Goal: Task Accomplishment & Management: Use online tool/utility

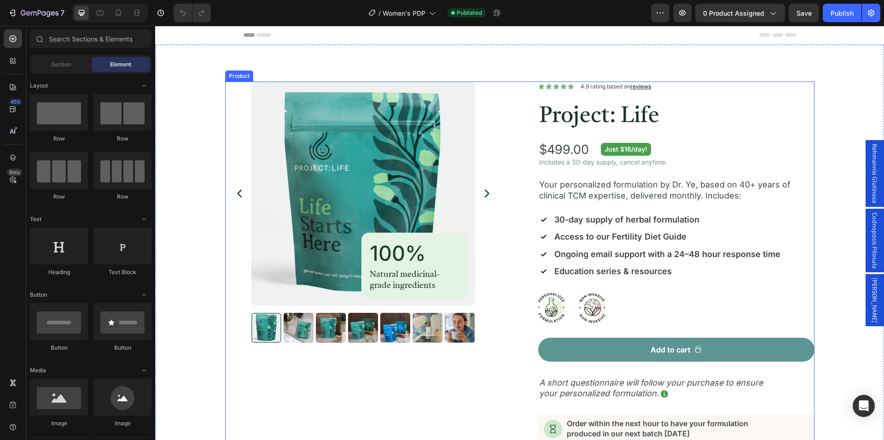
click at [513, 198] on div "Product Images 100% Heading Natural medicinal-grade ingredients Text Block Row …" at bounding box center [519, 363] width 589 height 564
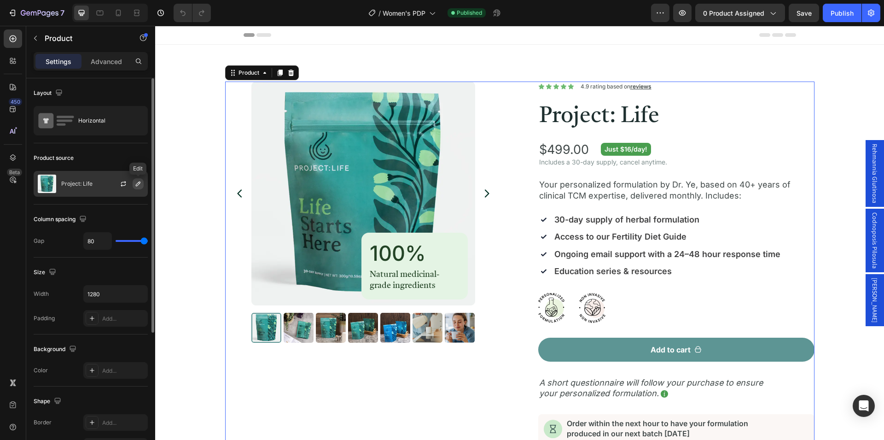
click at [137, 182] on icon "button" at bounding box center [137, 183] width 7 height 7
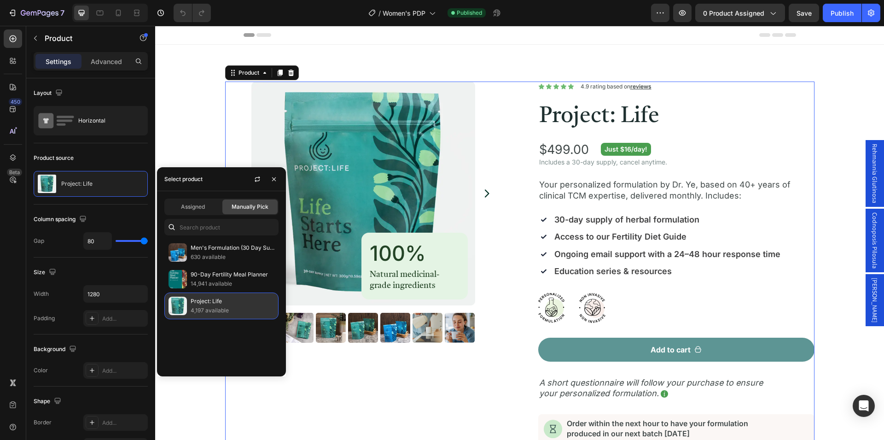
click at [252, 305] on p "Project: Life" at bounding box center [233, 301] width 84 height 9
click at [204, 207] on span "Assigned" at bounding box center [193, 207] width 24 height 8
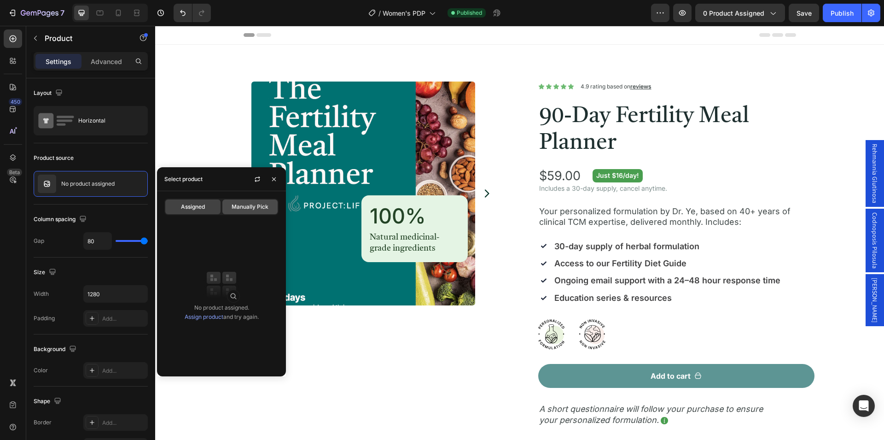
click at [254, 208] on span "Manually Pick" at bounding box center [250, 207] width 37 height 8
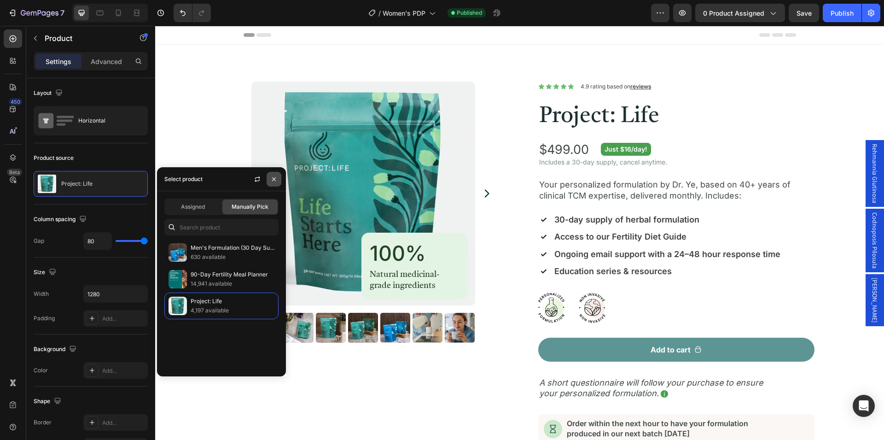
click at [273, 181] on icon "button" at bounding box center [273, 178] width 7 height 7
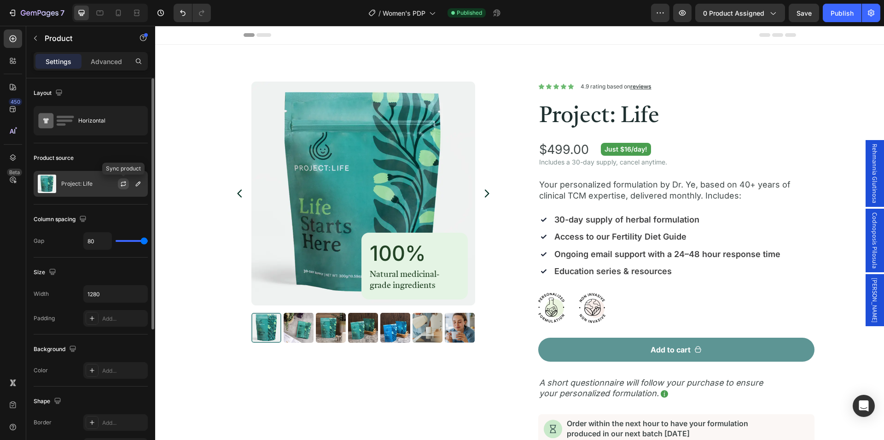
click at [123, 185] on icon "button" at bounding box center [123, 183] width 7 height 7
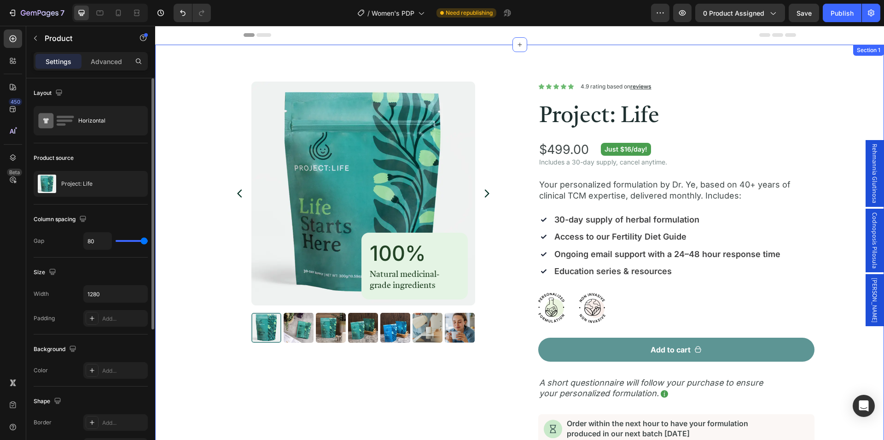
click at [220, 62] on div "Product Images 100% Heading Natural medicinal-grade ingredients Text Block Row …" at bounding box center [519, 364] width 729 height 638
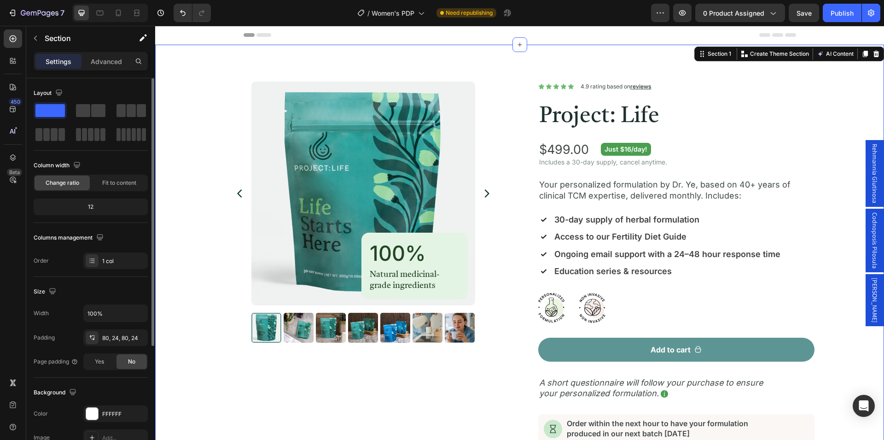
click at [170, 104] on div "Product Images 100% Heading Natural medicinal-grade ingredients Text Block Row …" at bounding box center [519, 363] width 707 height 564
click at [12, 156] on icon at bounding box center [12, 157] width 9 height 9
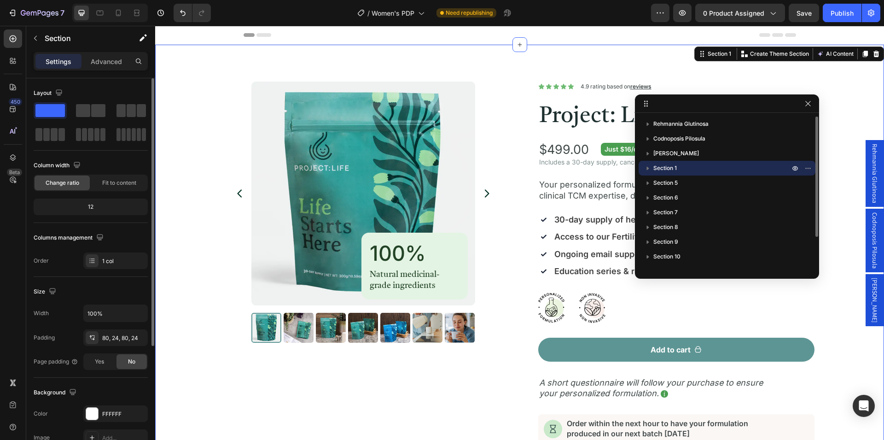
click at [650, 168] on icon "button" at bounding box center [647, 167] width 9 height 9
click at [648, 180] on icon "button" at bounding box center [647, 182] width 9 height 9
click at [648, 185] on icon "button" at bounding box center [647, 182] width 9 height 9
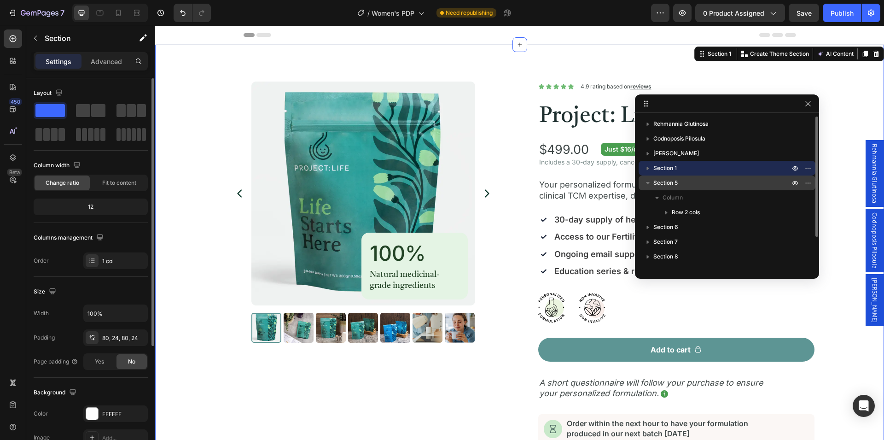
click at [648, 185] on icon "button" at bounding box center [647, 182] width 9 height 9
click at [810, 106] on icon "button" at bounding box center [807, 103] width 7 height 7
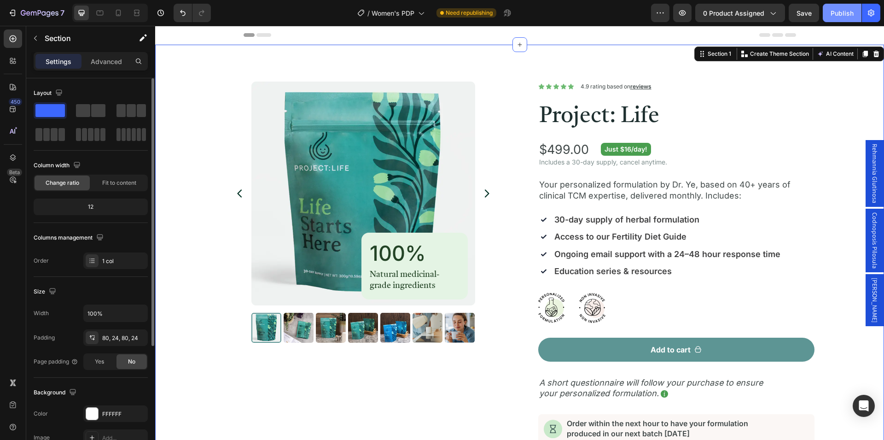
drag, startPoint x: 839, startPoint y: 15, endPoint x: 793, endPoint y: -7, distance: 51.3
click at [182, 16] on icon "Undo/Redo" at bounding box center [183, 13] width 6 height 6
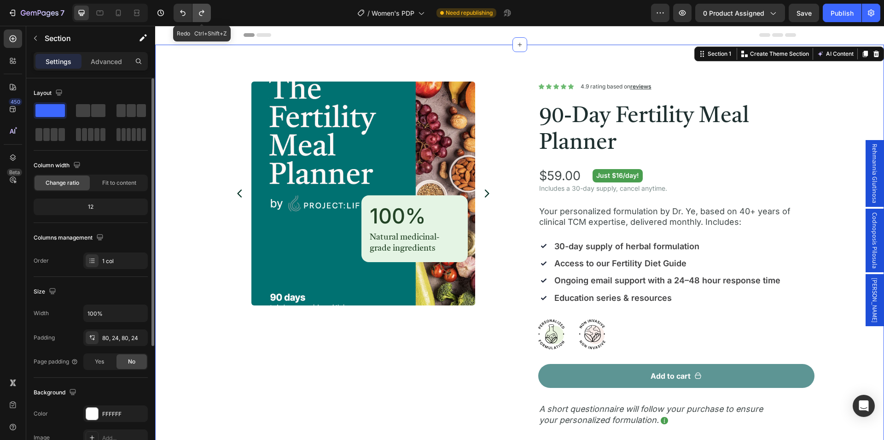
click at [206, 17] on button "Undo/Redo" at bounding box center [201, 13] width 18 height 18
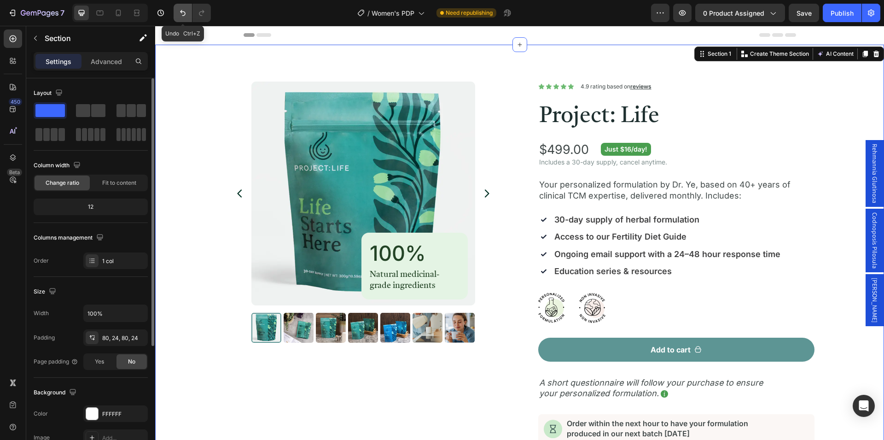
click at [181, 14] on icon "Undo/Redo" at bounding box center [182, 12] width 9 height 9
click at [119, 162] on div "Column width" at bounding box center [91, 165] width 114 height 15
click at [118, 10] on icon at bounding box center [118, 13] width 5 height 6
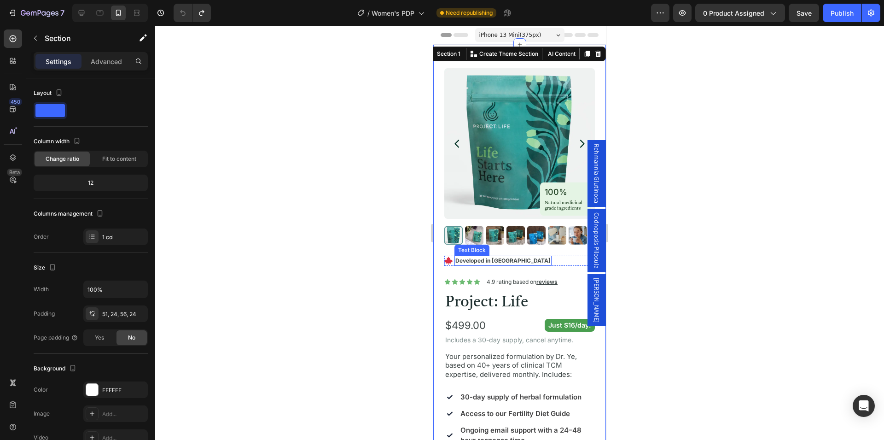
click at [490, 256] on p "Developed in [GEOGRAPHIC_DATA]" at bounding box center [502, 260] width 95 height 8
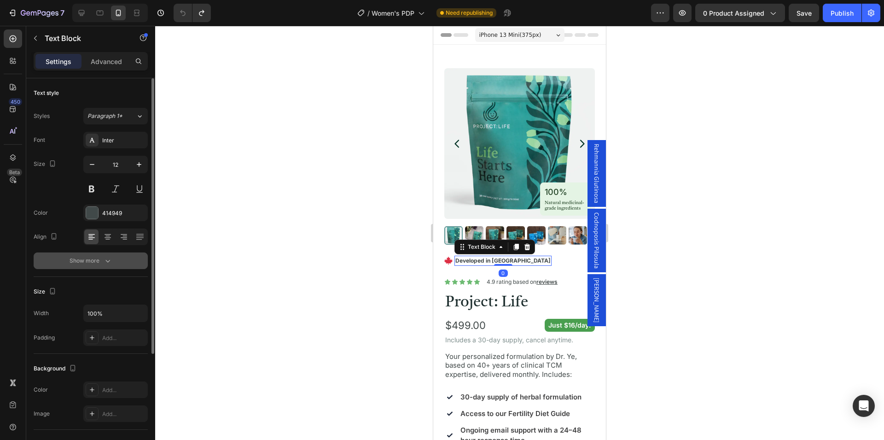
click at [107, 260] on icon "button" at bounding box center [107, 260] width 9 height 9
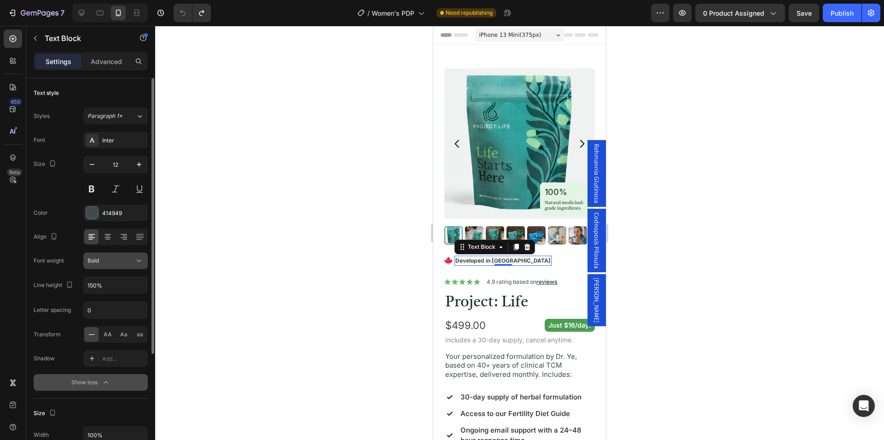
click at [140, 263] on icon at bounding box center [138, 260] width 9 height 9
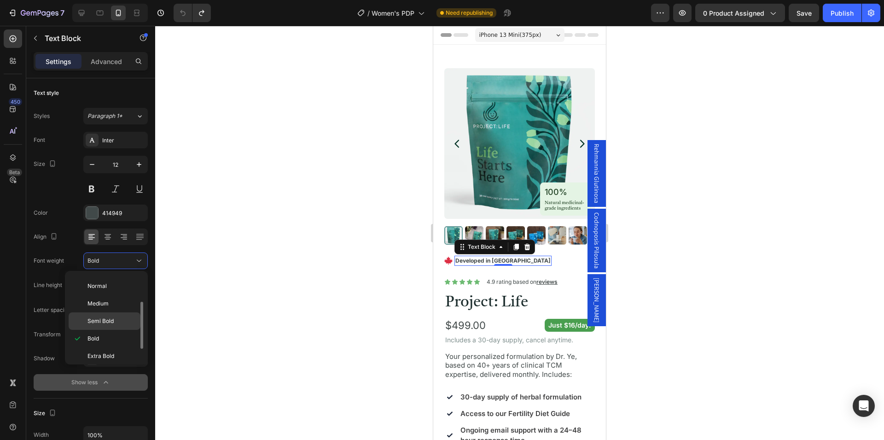
click at [115, 321] on p "Semi Bold" at bounding box center [111, 321] width 49 height 8
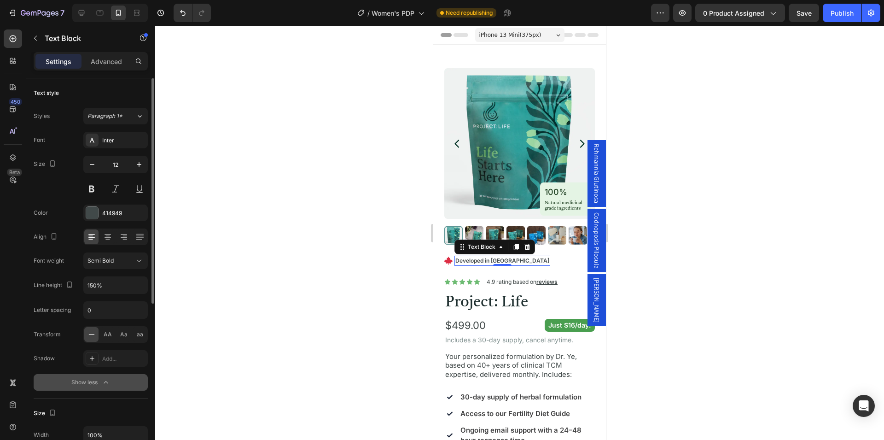
click at [106, 93] on div "Text style" at bounding box center [91, 93] width 114 height 15
click at [83, 14] on icon at bounding box center [82, 13] width 6 height 6
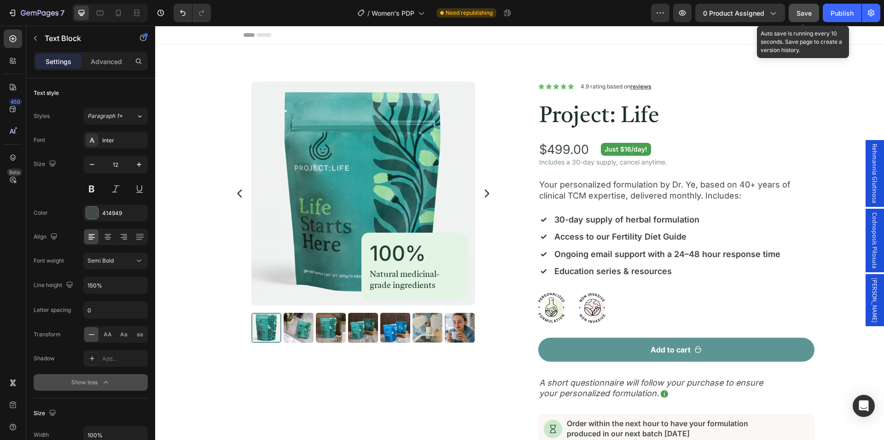
click at [812, 15] on span "Save" at bounding box center [804, 13] width 15 height 8
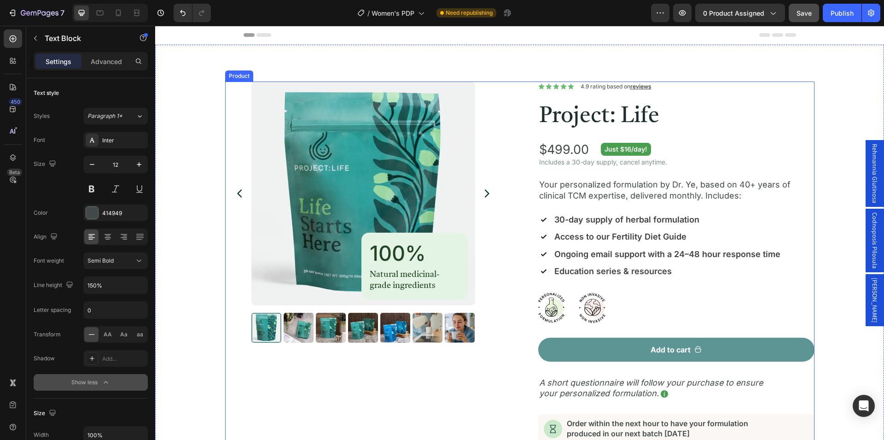
click at [505, 206] on div "Product Images 100% Heading Natural medicinal-grade ingredients Text Block Row …" at bounding box center [519, 363] width 589 height 564
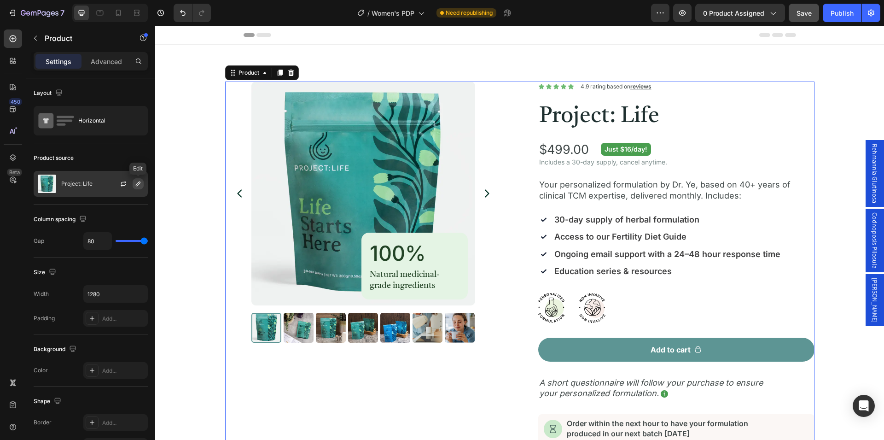
click at [138, 186] on icon "button" at bounding box center [138, 183] width 5 height 5
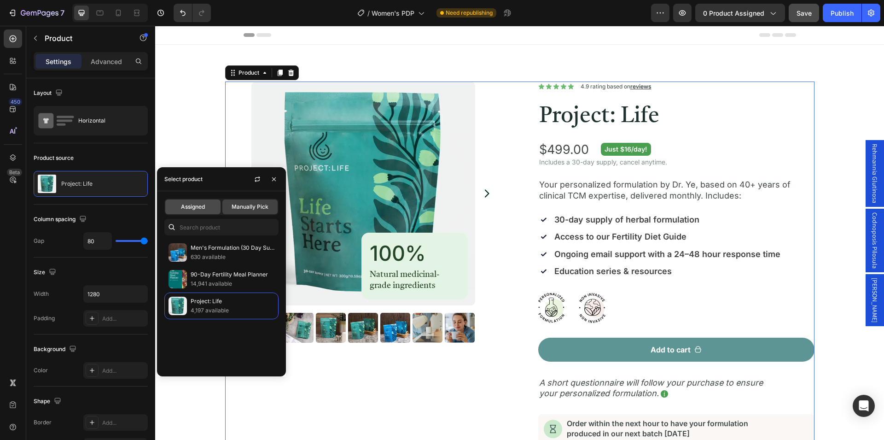
click at [197, 208] on span "Assigned" at bounding box center [193, 207] width 24 height 8
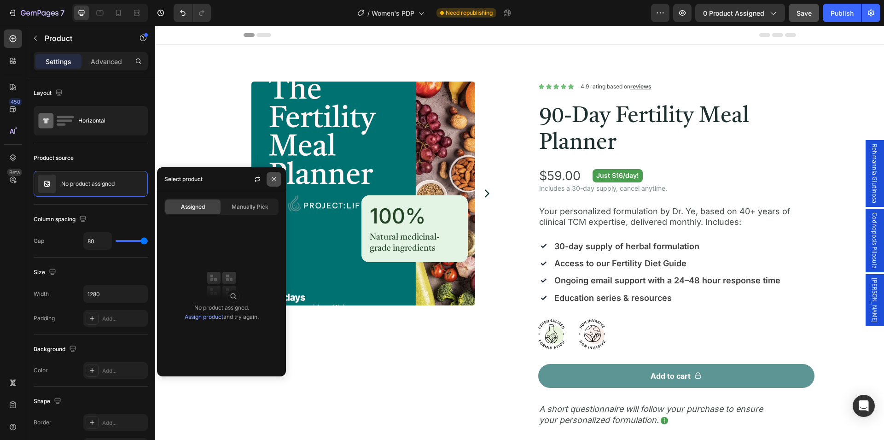
click at [274, 180] on icon "button" at bounding box center [273, 178] width 7 height 7
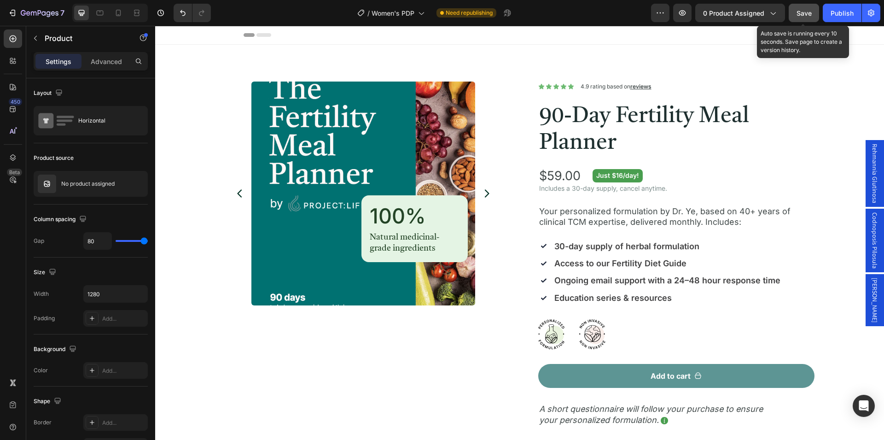
drag, startPoint x: 799, startPoint y: 10, endPoint x: 653, endPoint y: 7, distance: 145.5
click at [799, 10] on span "Save" at bounding box center [804, 13] width 15 height 8
